Goal: Task Accomplishment & Management: Use online tool/utility

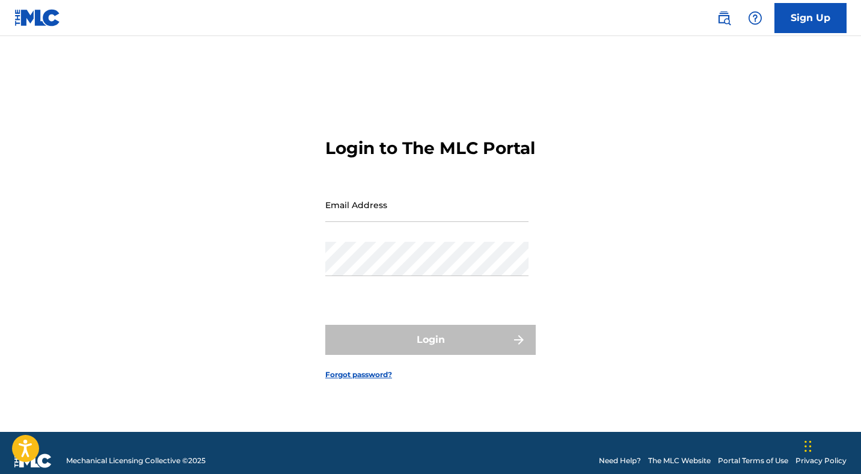
click at [414, 222] on input "Email Address" at bounding box center [426, 205] width 203 height 34
type input "[PERSON_NAME][EMAIL_ADDRESS][DOMAIN_NAME]"
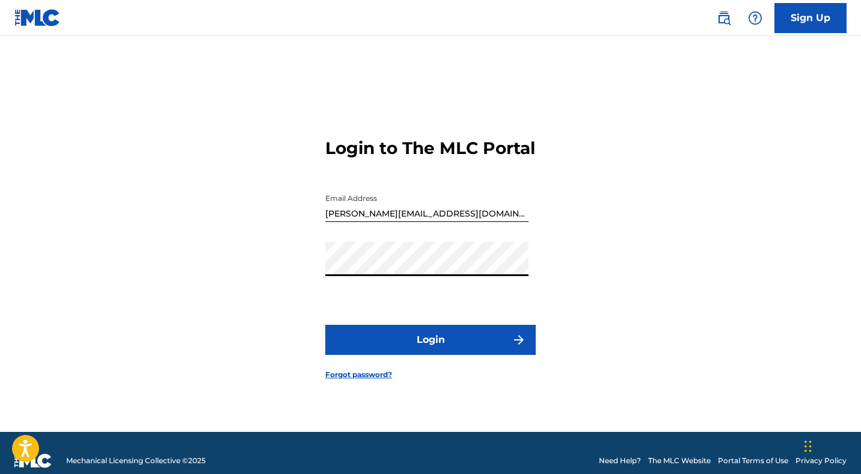
click at [429, 350] on button "Login" at bounding box center [430, 340] width 210 height 30
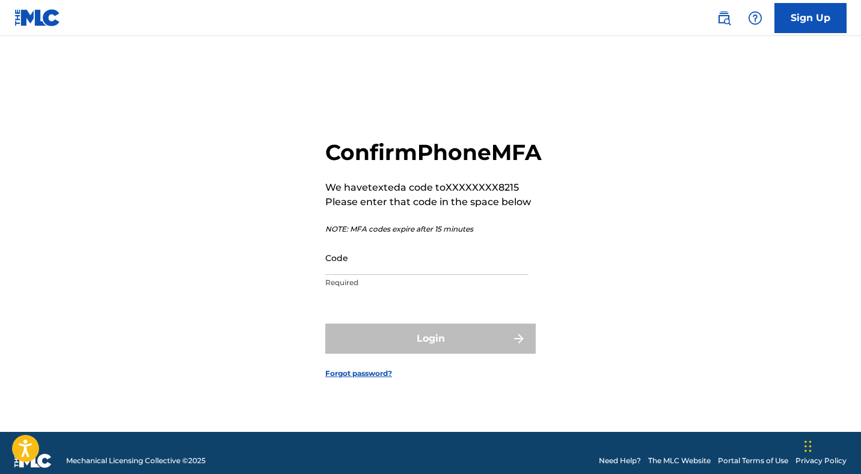
click at [370, 271] on input "Code" at bounding box center [426, 257] width 203 height 34
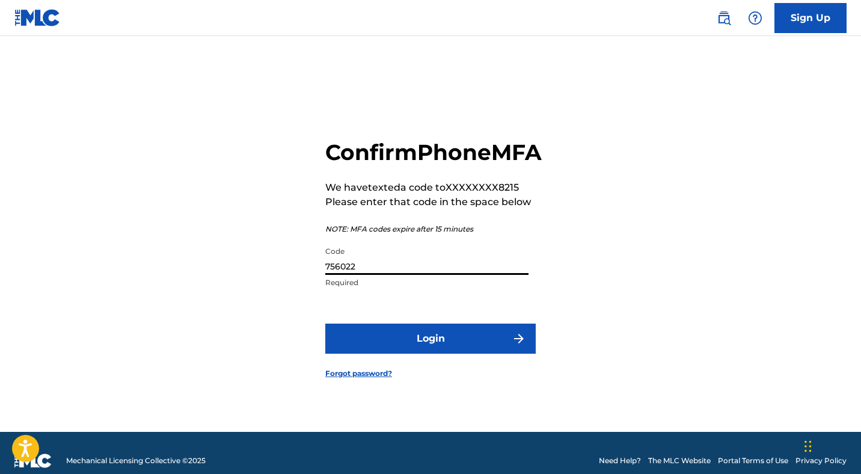
type input "756022"
click at [426, 352] on button "Login" at bounding box center [430, 338] width 210 height 30
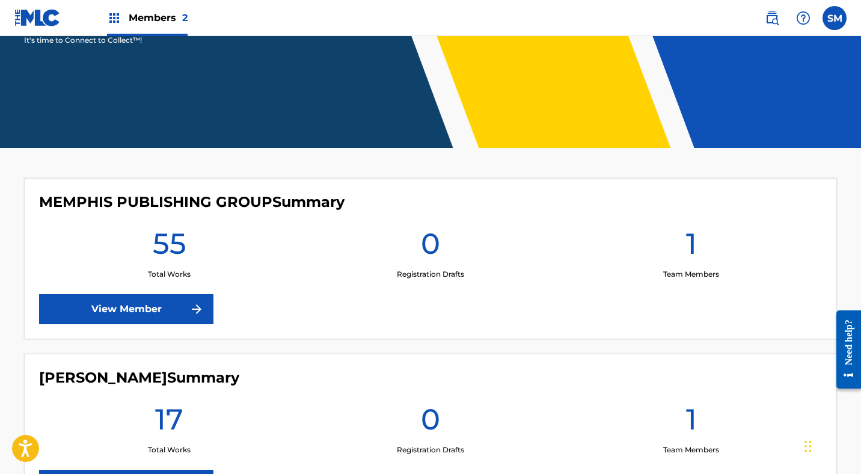
scroll to position [297, 0]
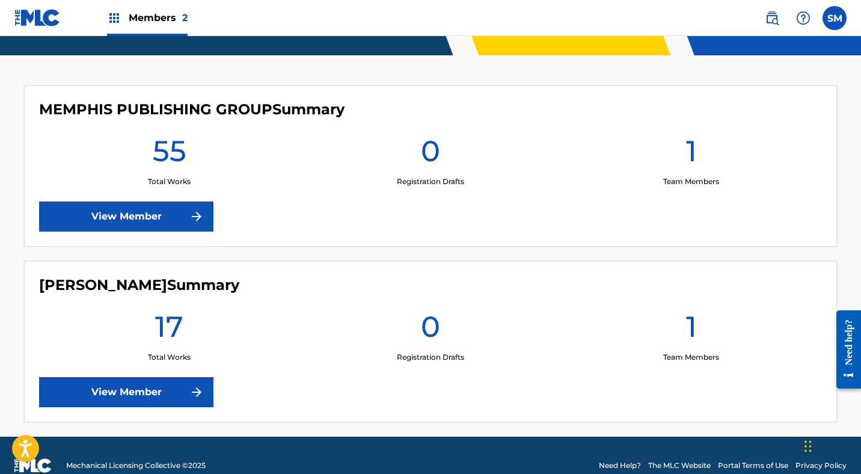
click at [130, 213] on link "View Member" at bounding box center [126, 216] width 174 height 30
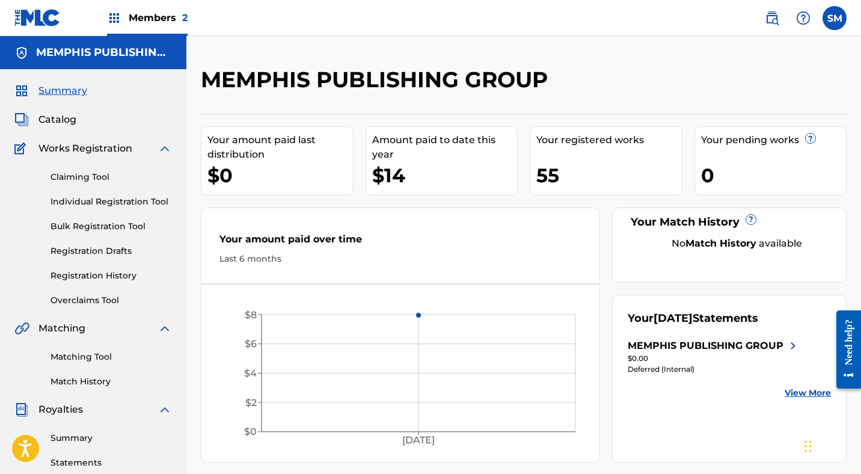
click at [58, 116] on span "Catalog" at bounding box center [57, 119] width 38 height 14
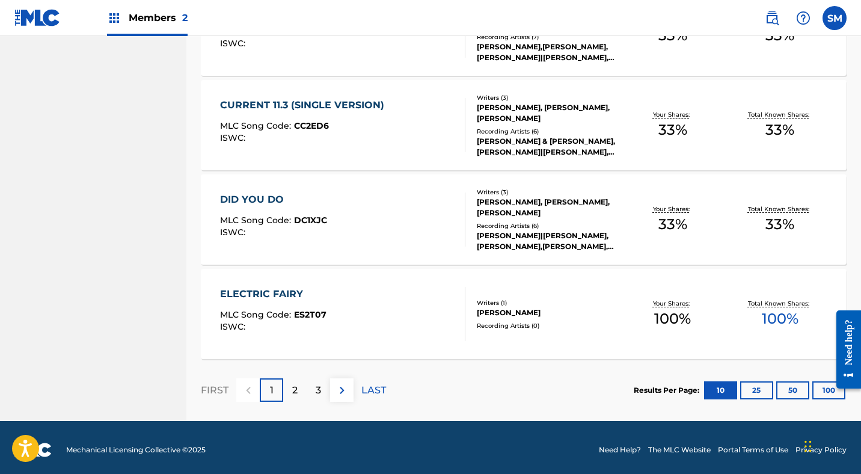
scroll to position [900, 0]
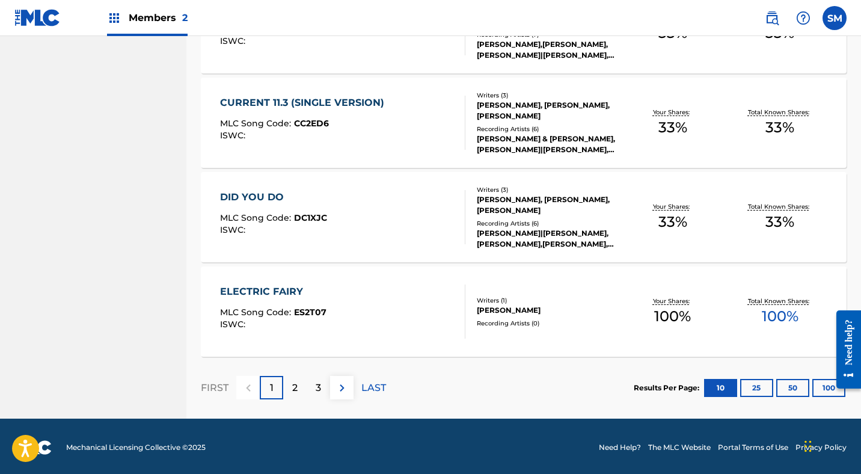
click at [830, 388] on div at bounding box center [844, 349] width 34 height 97
click at [826, 386] on button "100" at bounding box center [828, 388] width 33 height 18
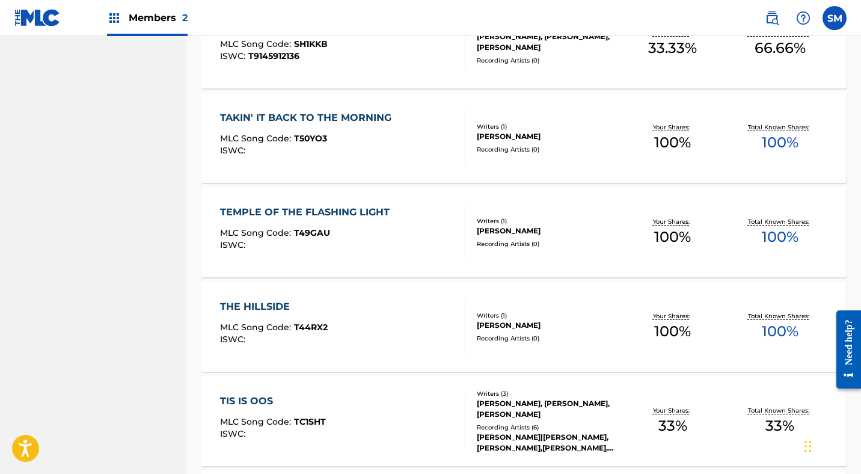
scroll to position [4096, 0]
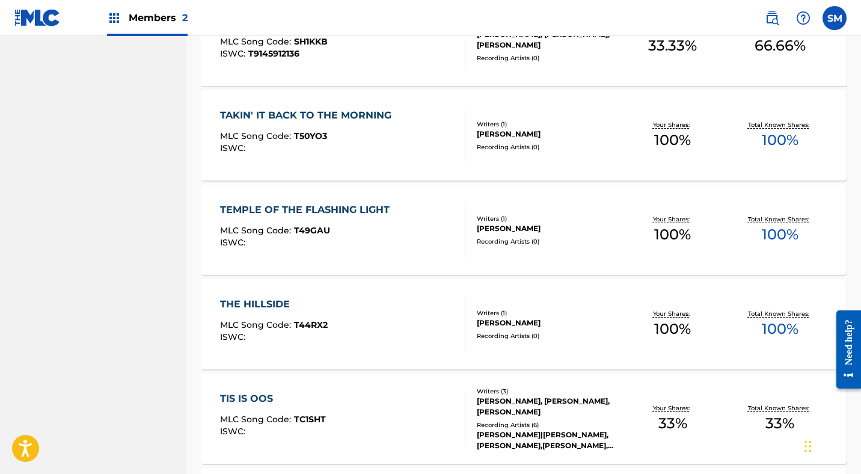
click at [344, 206] on div "TEMPLE OF THE FLASHING LIGHT" at bounding box center [308, 210] width 176 height 14
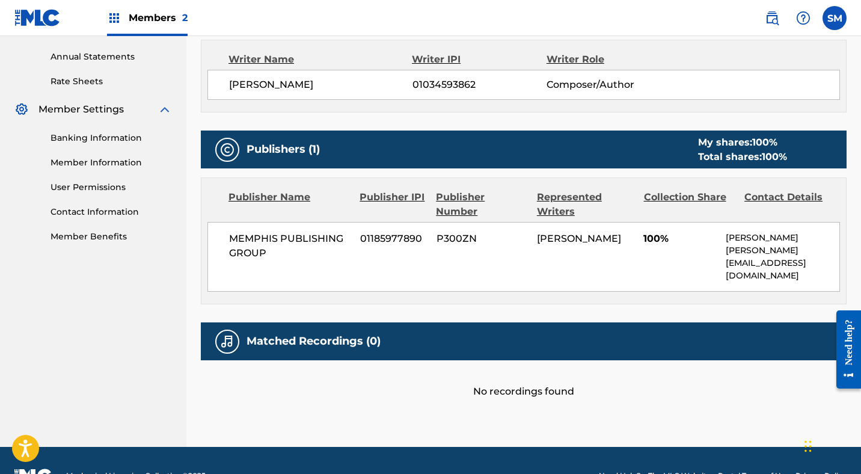
scroll to position [448, 0]
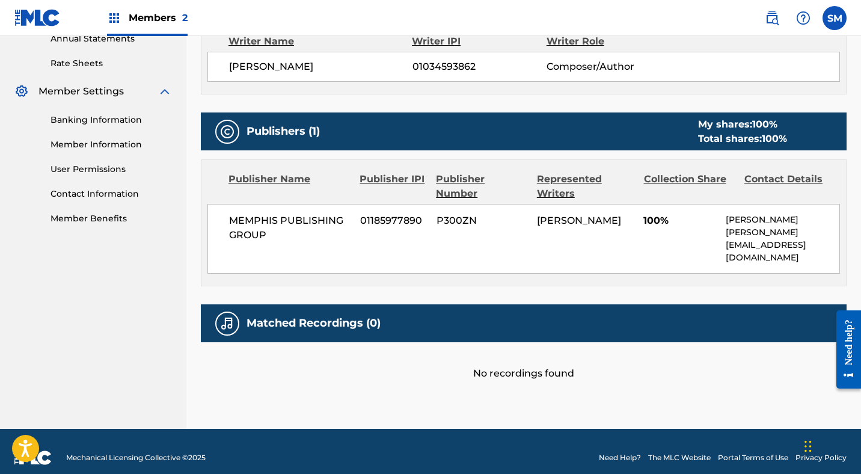
click at [366, 316] on h5 "Matched Recordings (0)" at bounding box center [313, 323] width 134 height 14
click at [516, 363] on div "No recordings found" at bounding box center [524, 361] width 646 height 38
click at [823, 313] on div "Matched Recordings (0)" at bounding box center [524, 323] width 646 height 38
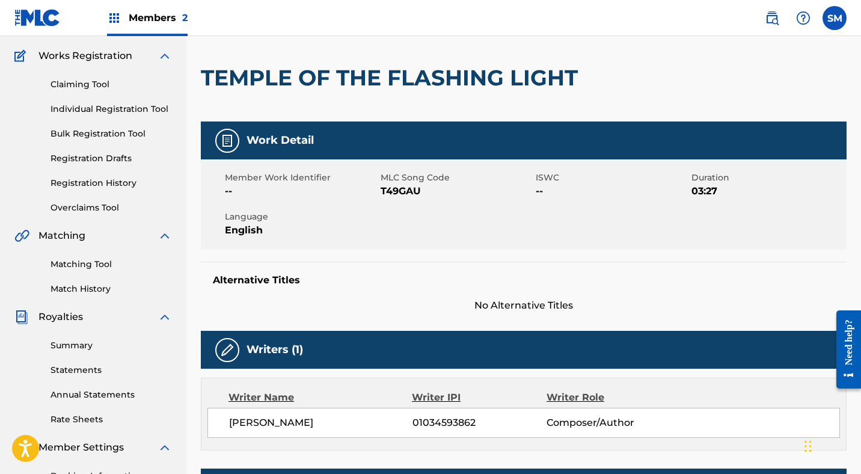
scroll to position [0, 0]
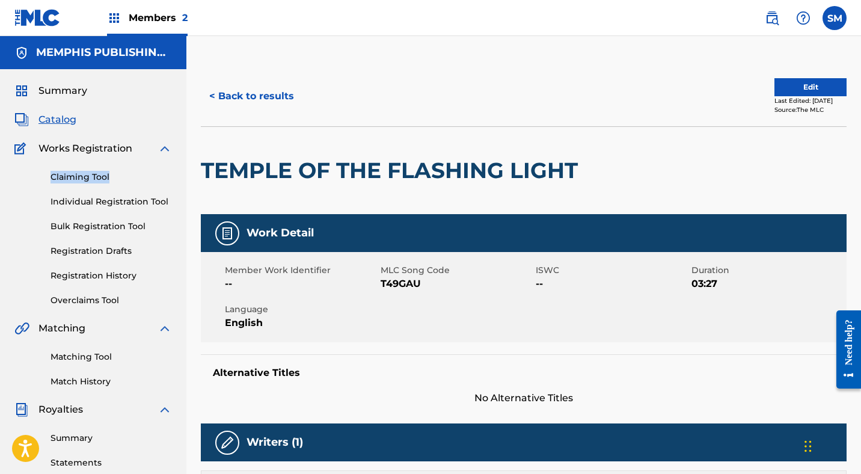
click at [90, 174] on link "Claiming Tool" at bounding box center [110, 177] width 121 height 13
